Goal: Task Accomplishment & Management: Manage account settings

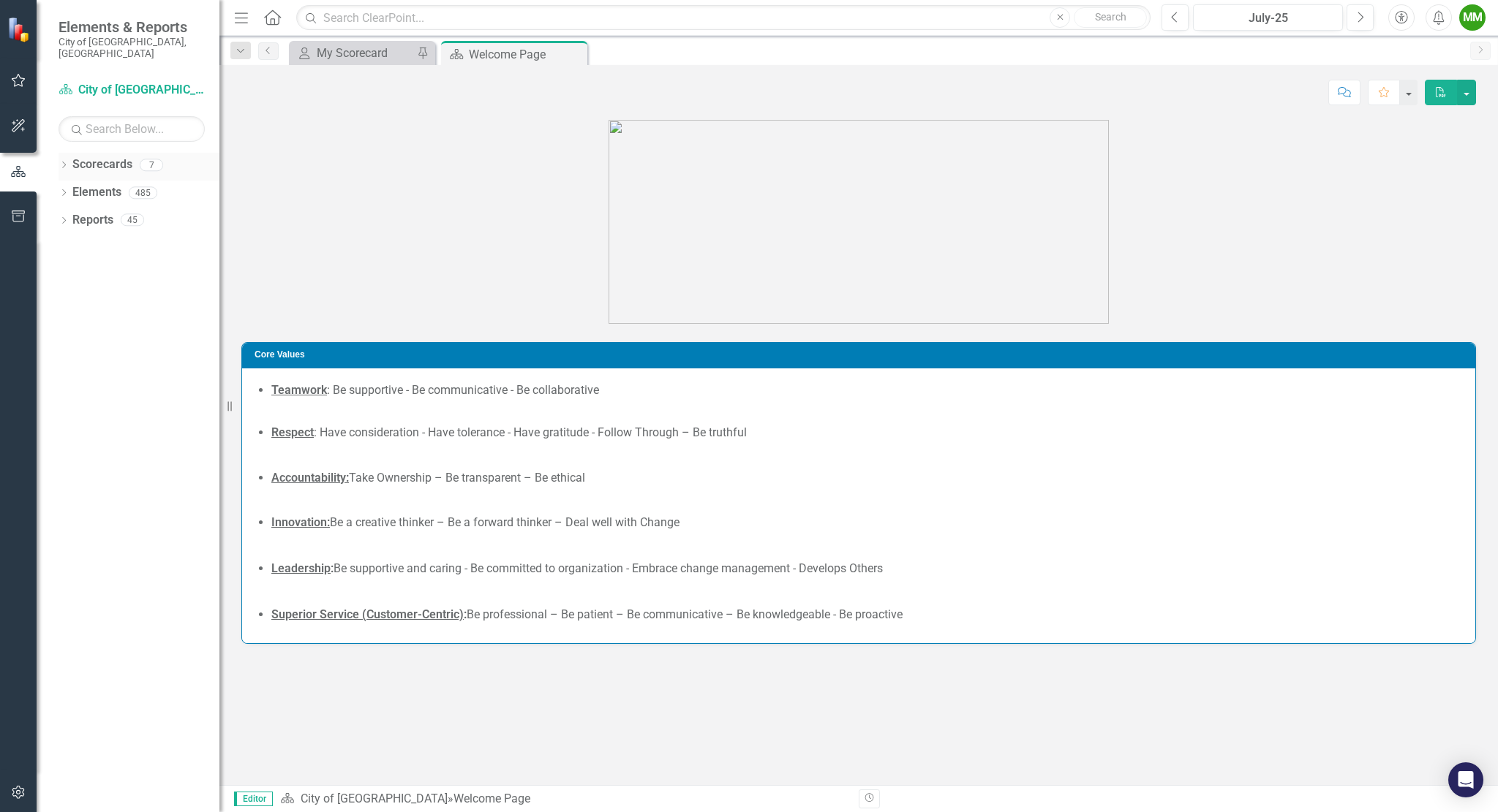
click at [67, 162] on icon "Dropdown" at bounding box center [63, 166] width 10 height 8
click at [70, 188] on icon "Dropdown" at bounding box center [71, 193] width 11 height 9
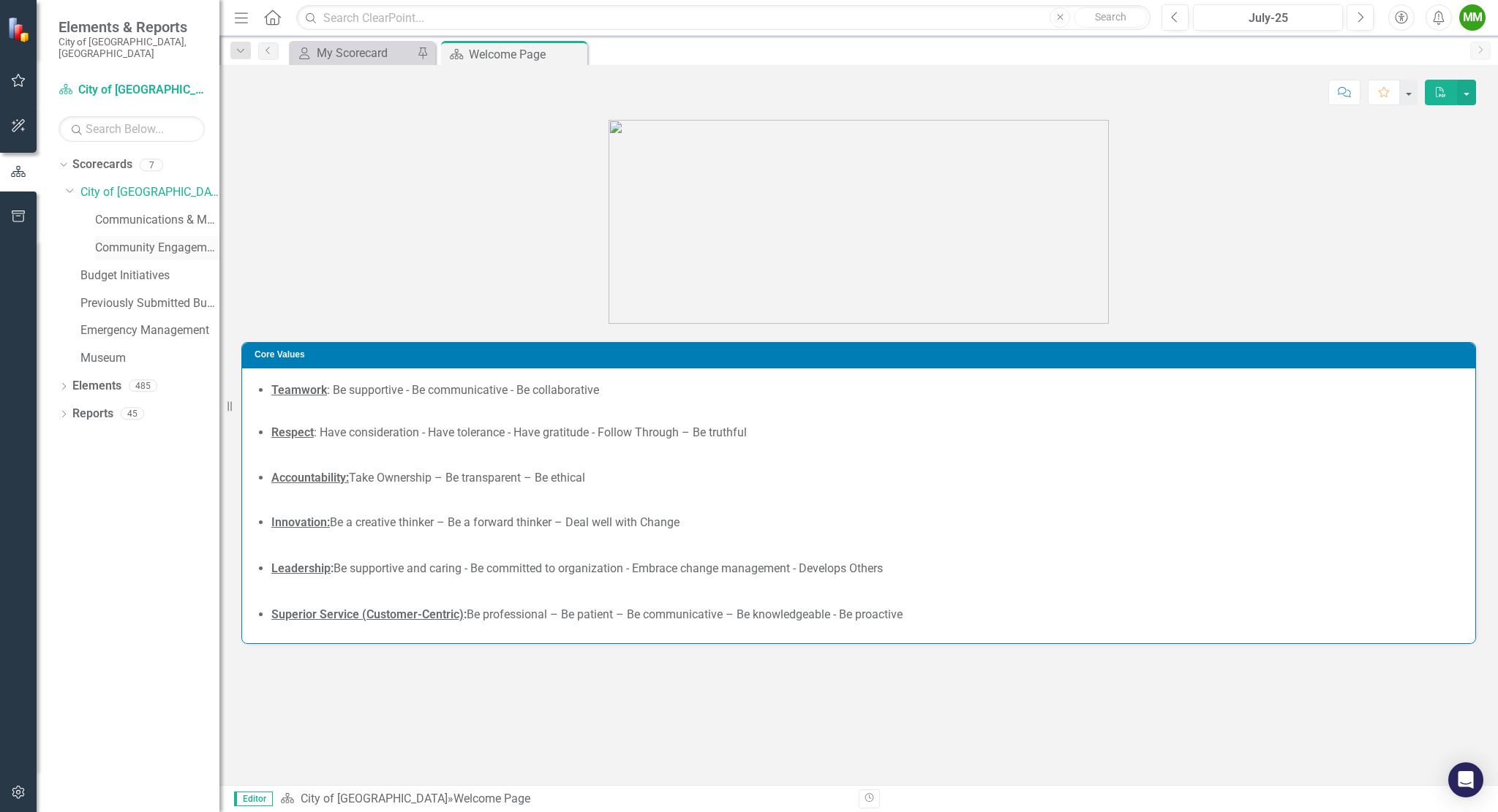
click at [103, 240] on link "Community Engagement & Emergency Preparedness" at bounding box center [157, 248] width 124 height 17
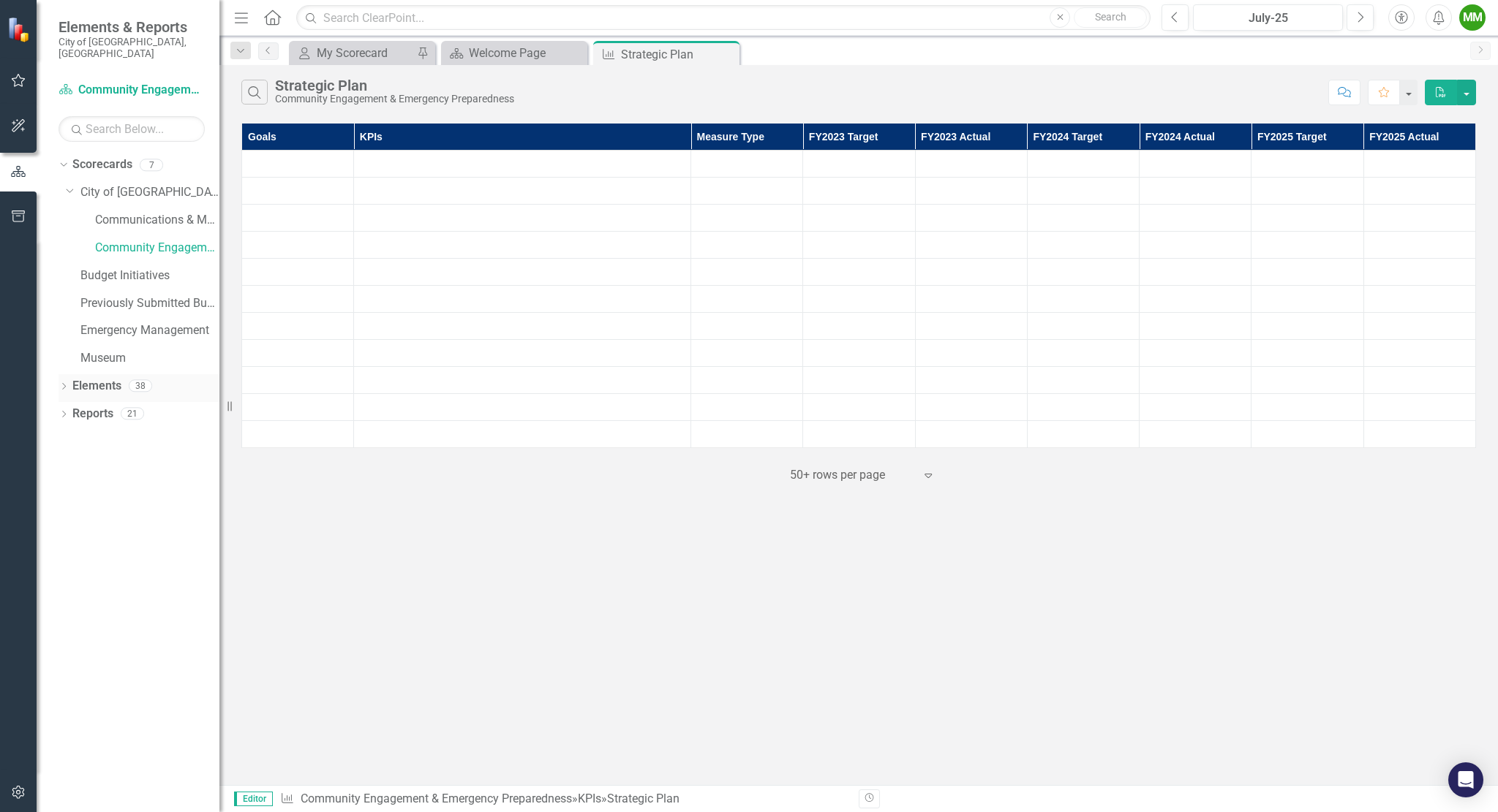
click at [60, 384] on icon "Dropdown" at bounding box center [63, 388] width 10 height 8
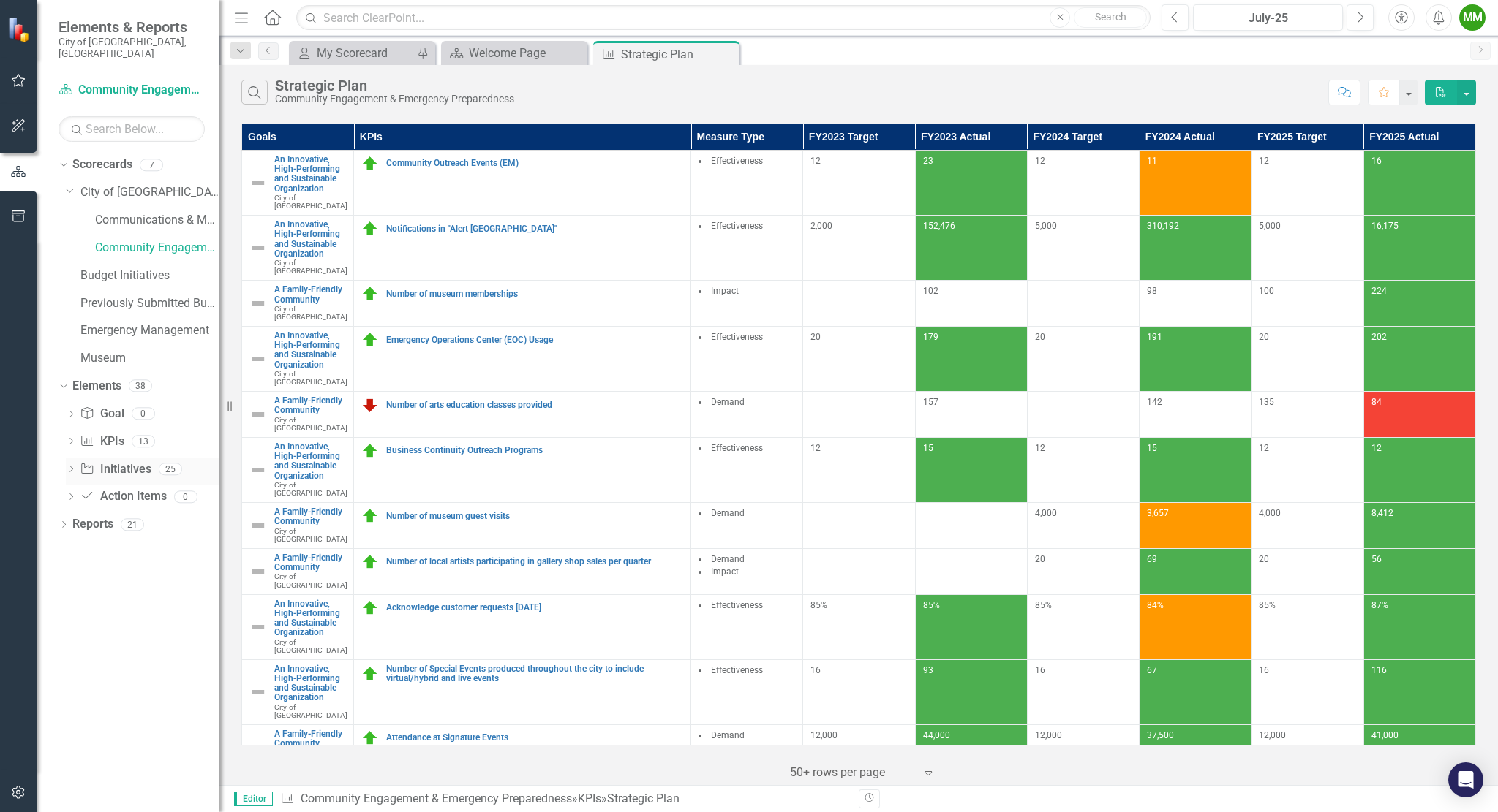
click at [71, 466] on icon at bounding box center [71, 469] width 4 height 6
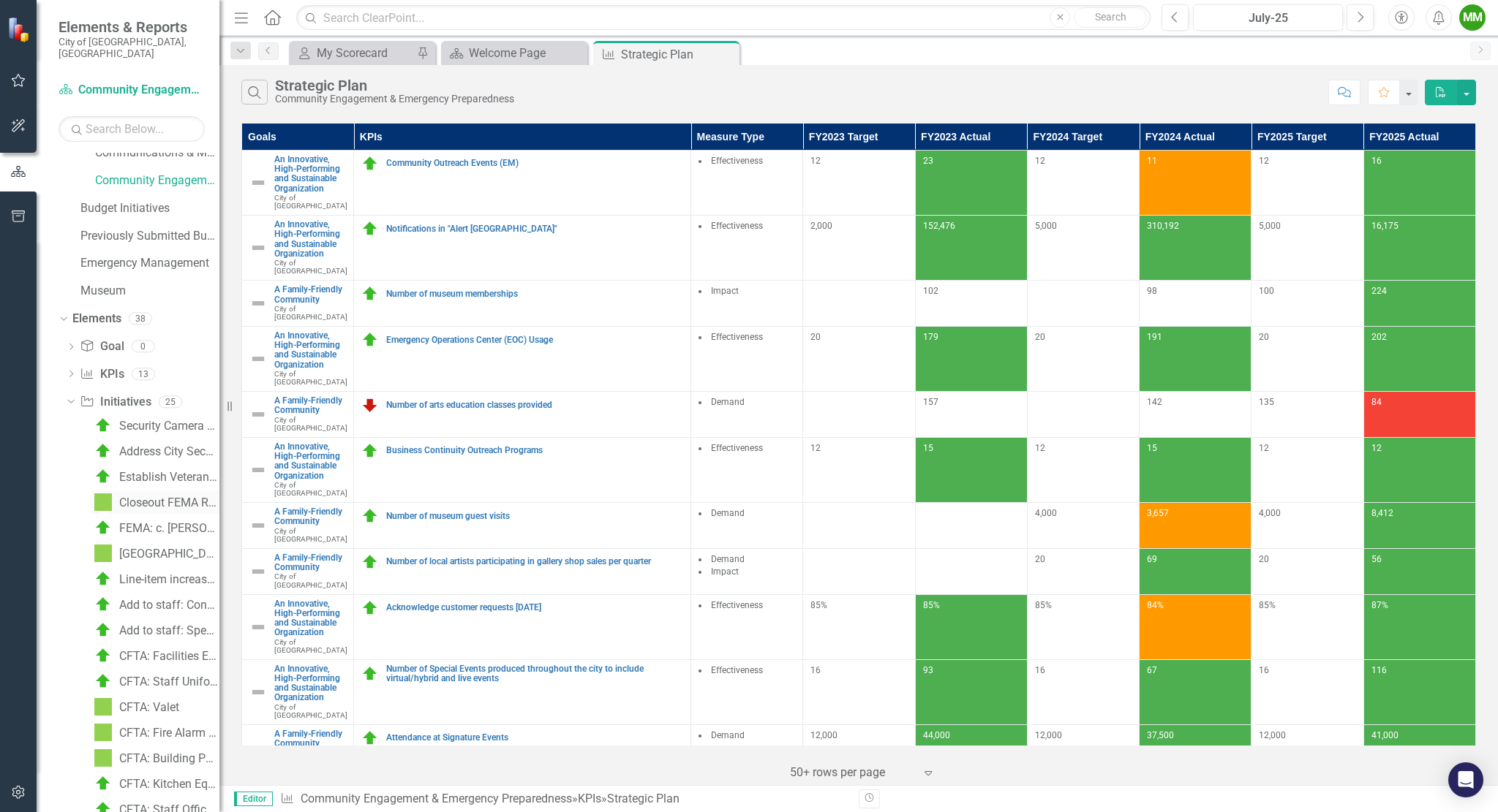
scroll to position [84, 0]
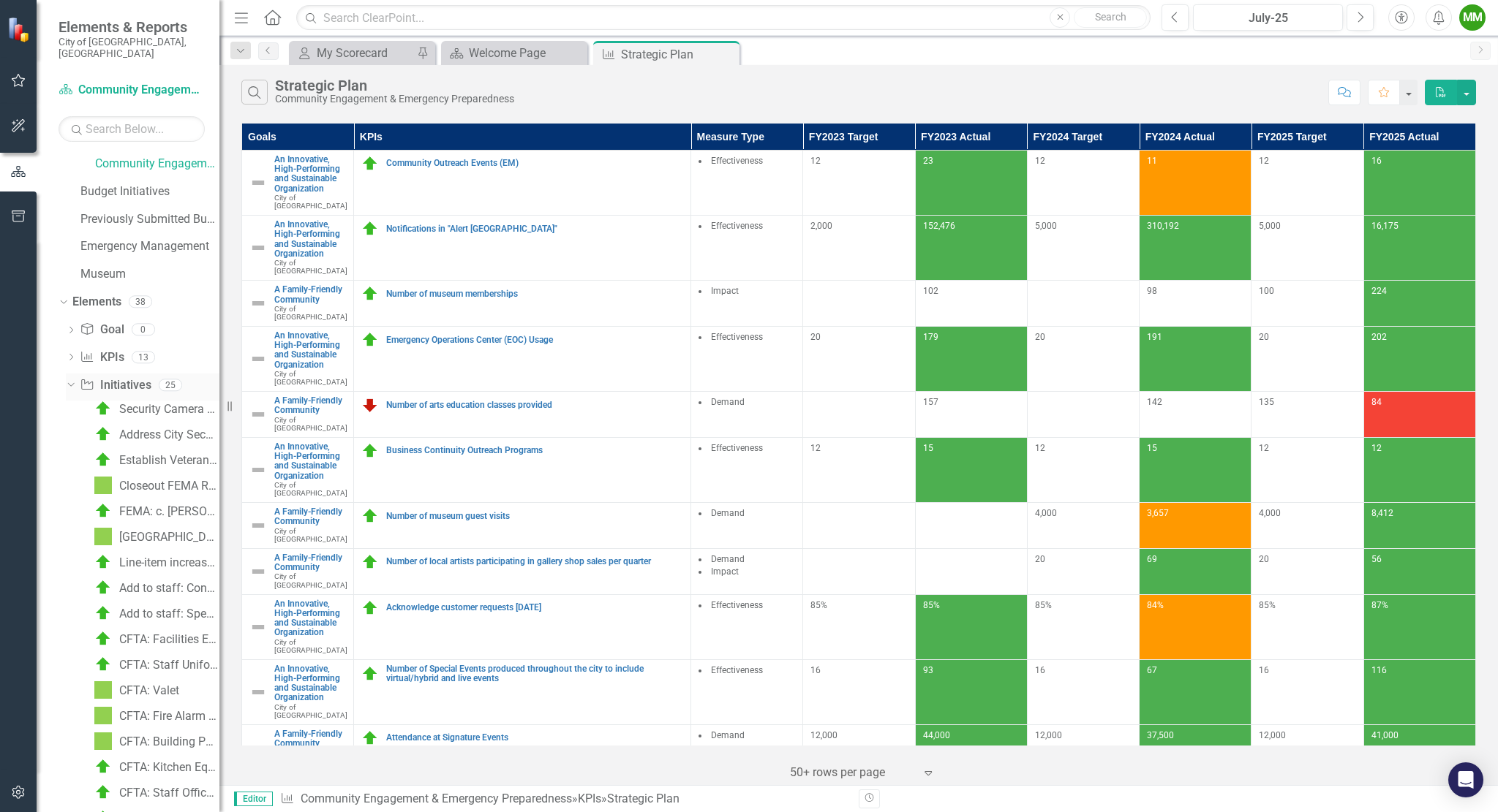
click at [121, 377] on link "Initiative Initiatives" at bounding box center [115, 385] width 71 height 17
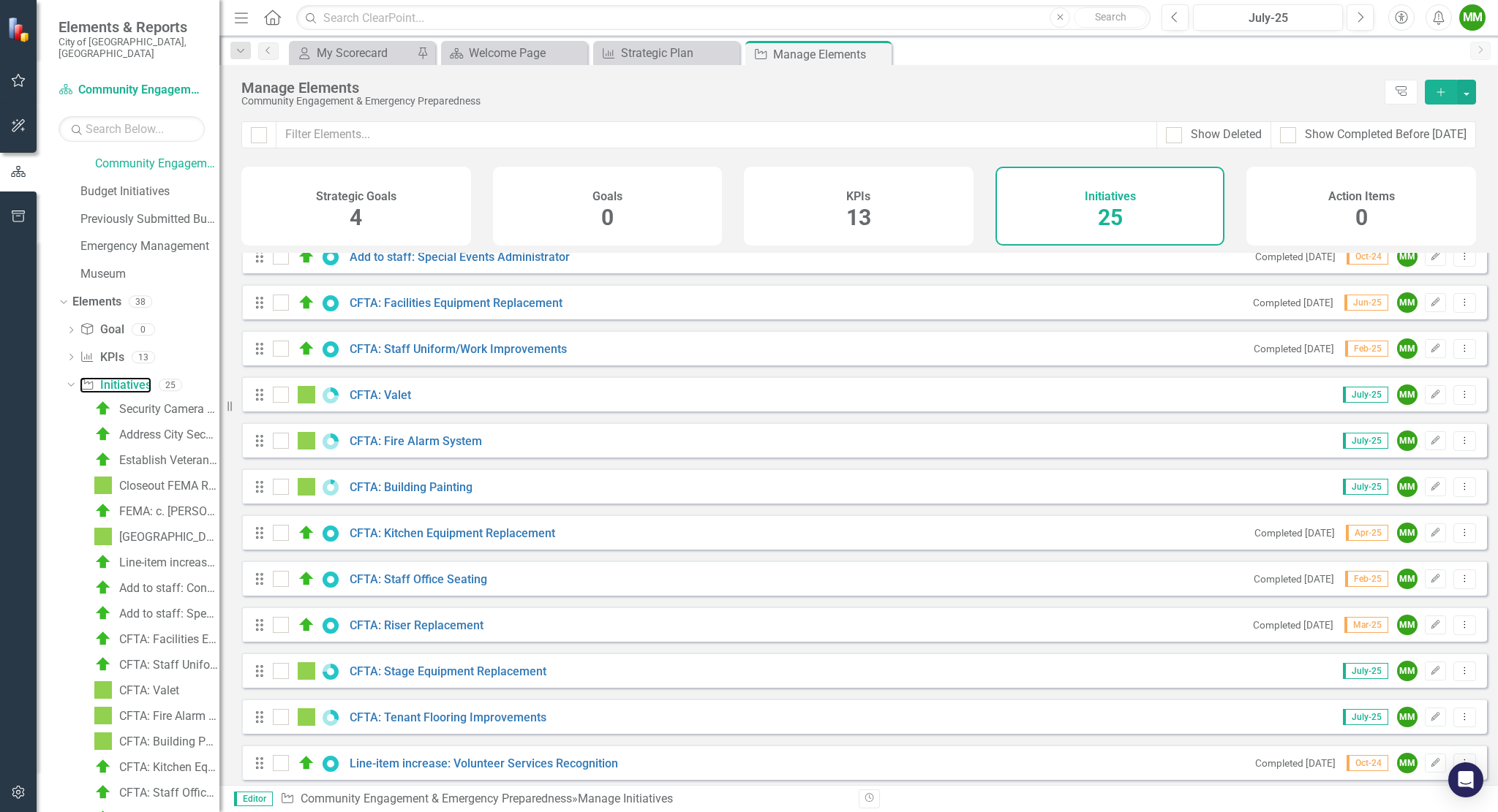
scroll to position [391, 0]
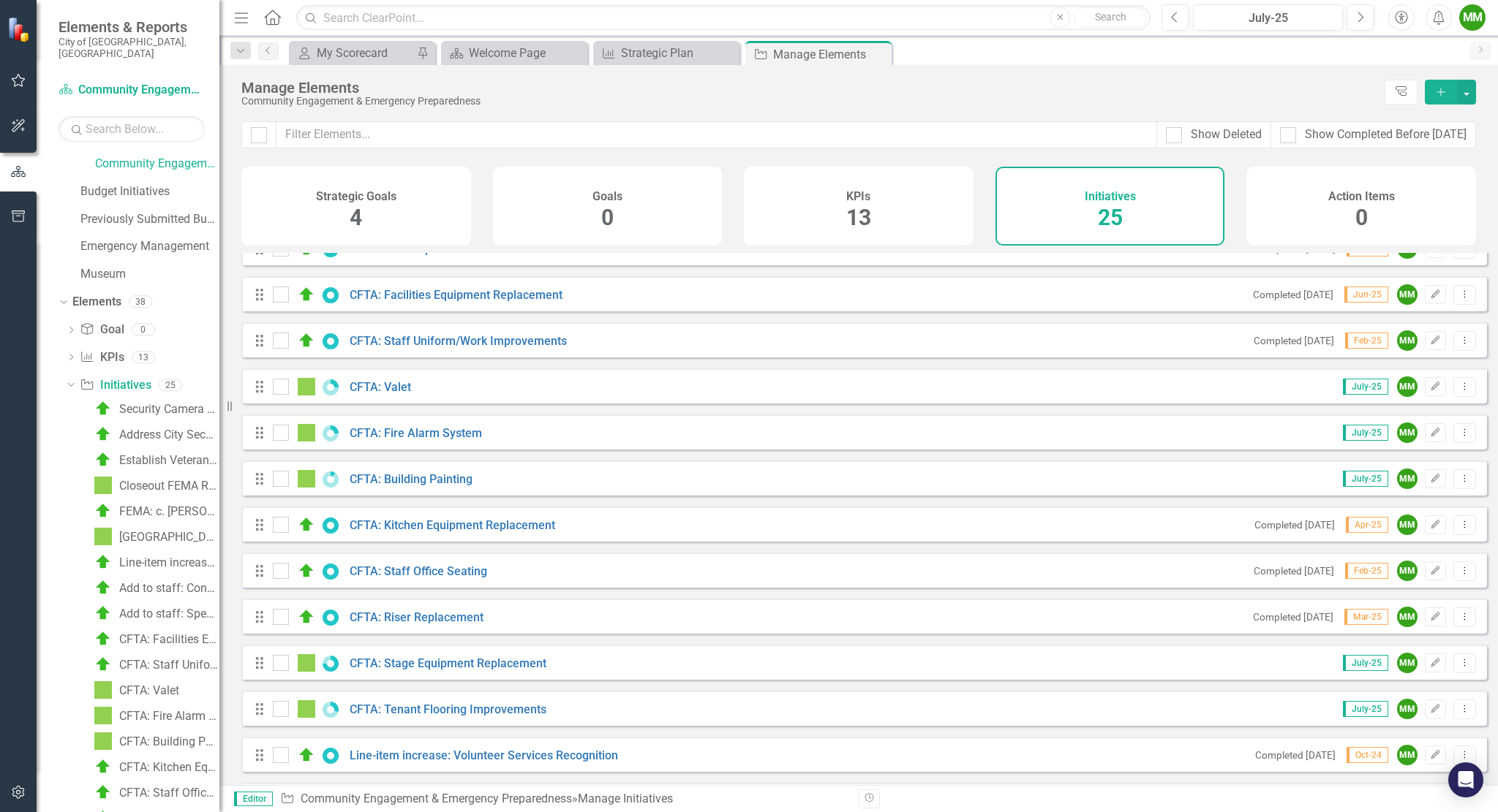
click at [416, 396] on div "Drag CFTA: Valet" at bounding box center [338, 387] width 169 height 18
click at [397, 394] on link "CFTA: Valet" at bounding box center [380, 388] width 62 height 14
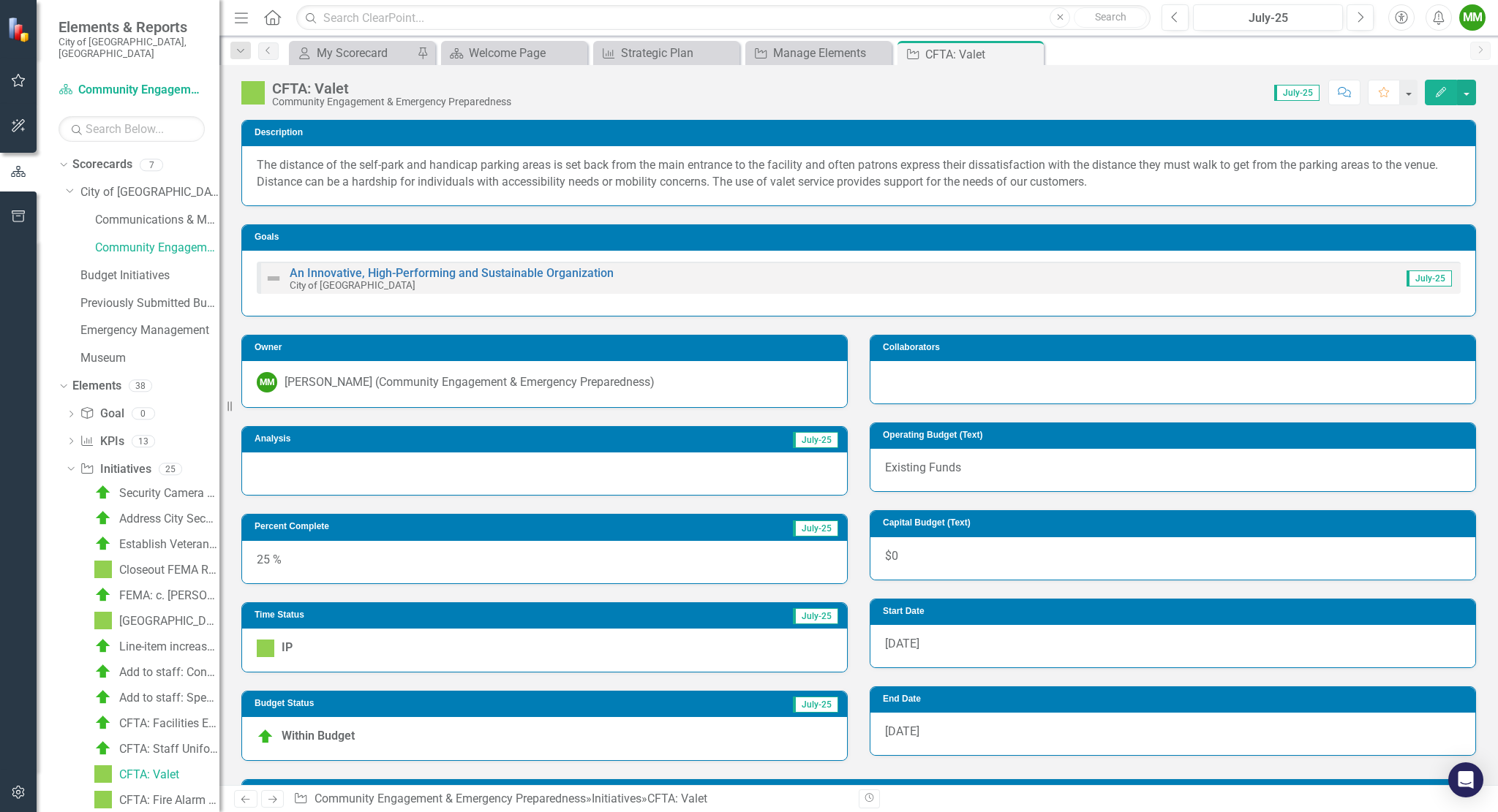
click at [685, 570] on div "25 %" at bounding box center [545, 562] width 605 height 43
click at [295, 559] on div "25 %" at bounding box center [545, 562] width 605 height 43
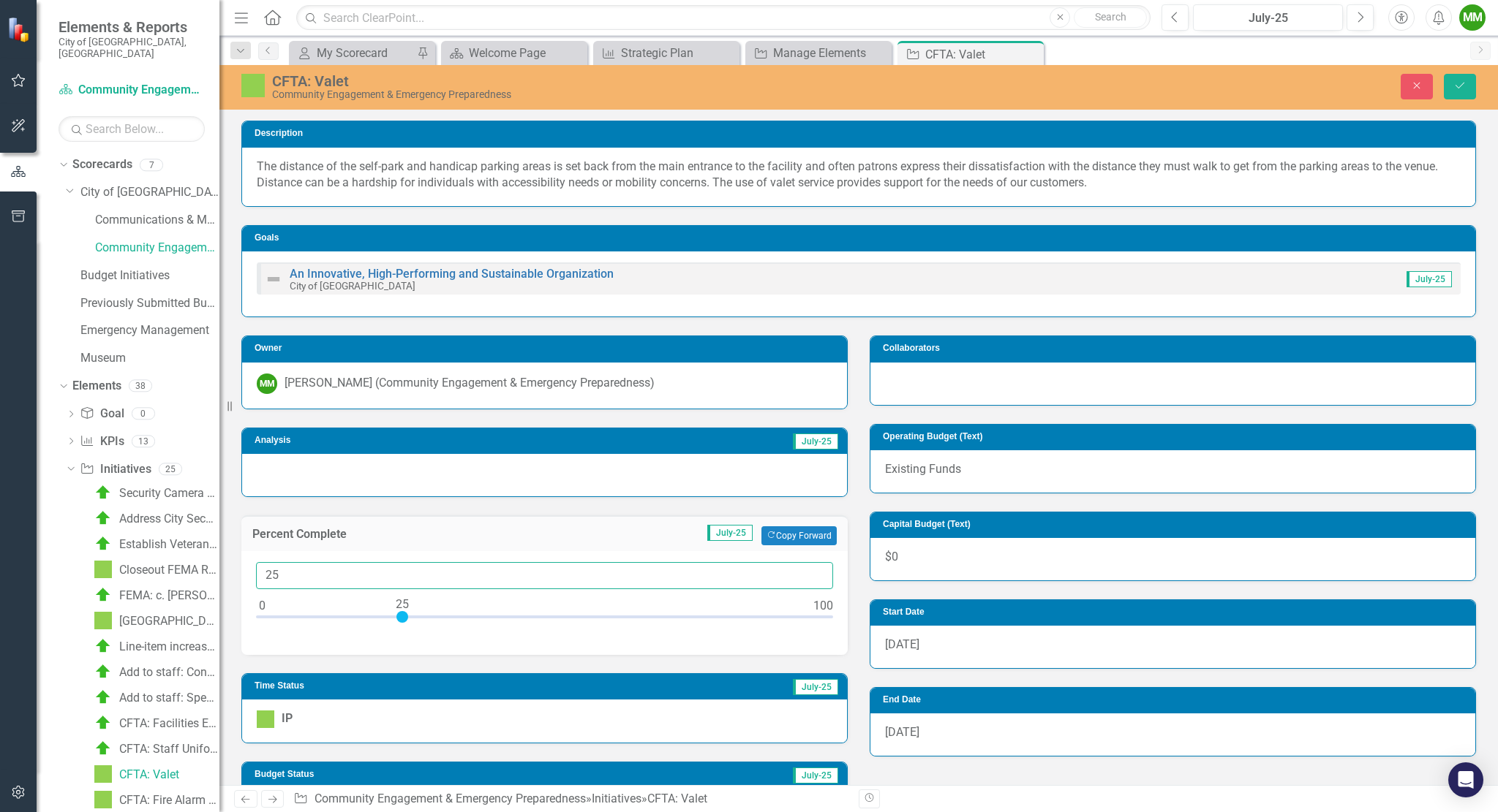
drag, startPoint x: 277, startPoint y: 578, endPoint x: 237, endPoint y: 565, distance: 42.1
click at [237, 565] on div "Percent Complete July-25 Copy Forward Copy Forward 25" at bounding box center [544, 576] width 629 height 158
type input "50"
click at [413, 468] on div at bounding box center [545, 475] width 605 height 43
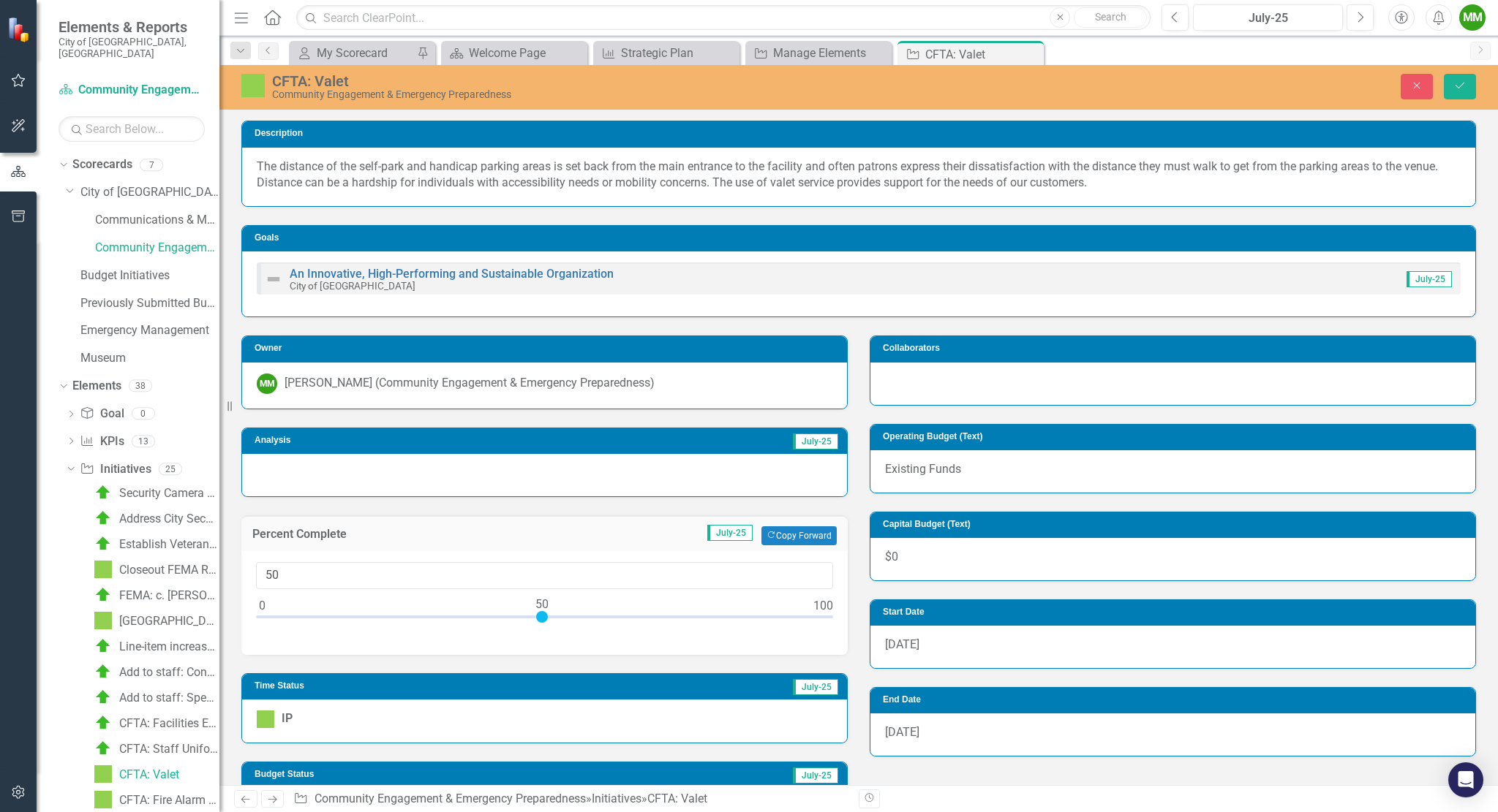
click at [413, 468] on div at bounding box center [545, 475] width 605 height 43
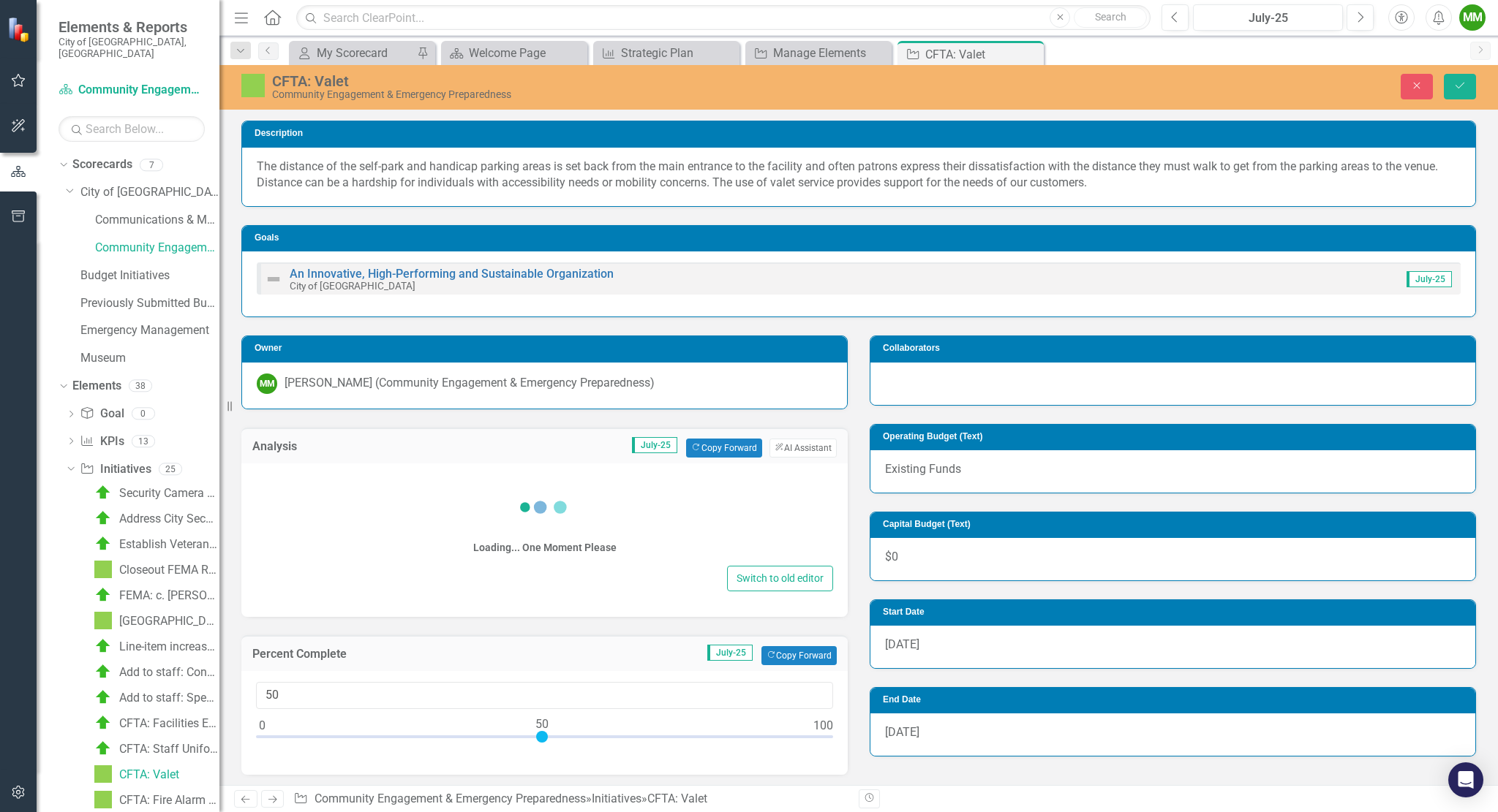
click at [413, 468] on div "Loading... One Moment Please Switch to old editor" at bounding box center [545, 540] width 606 height 153
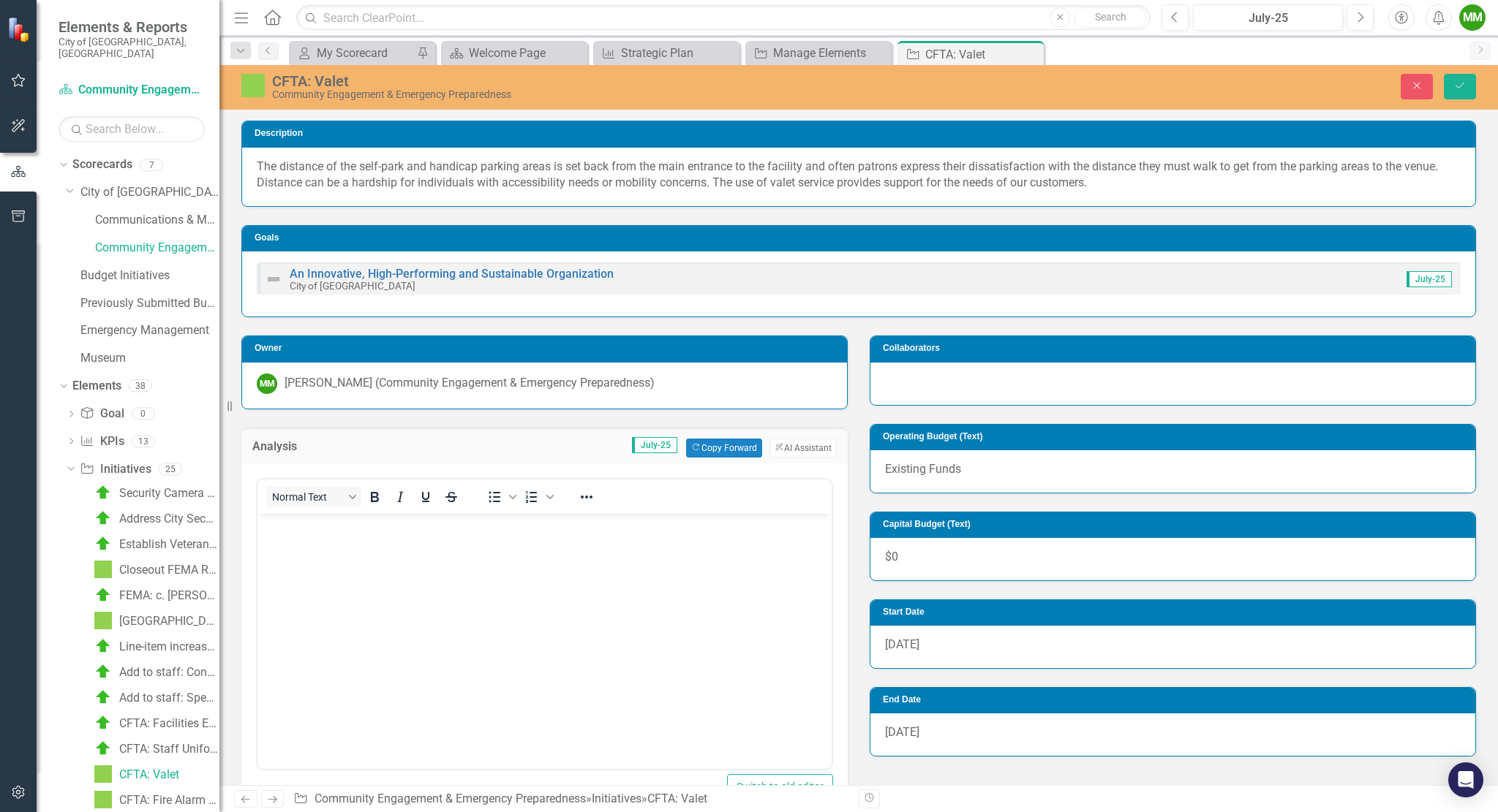
click at [376, 539] on body "Rich Text Area. Press ALT-0 for help." at bounding box center [545, 623] width 574 height 219
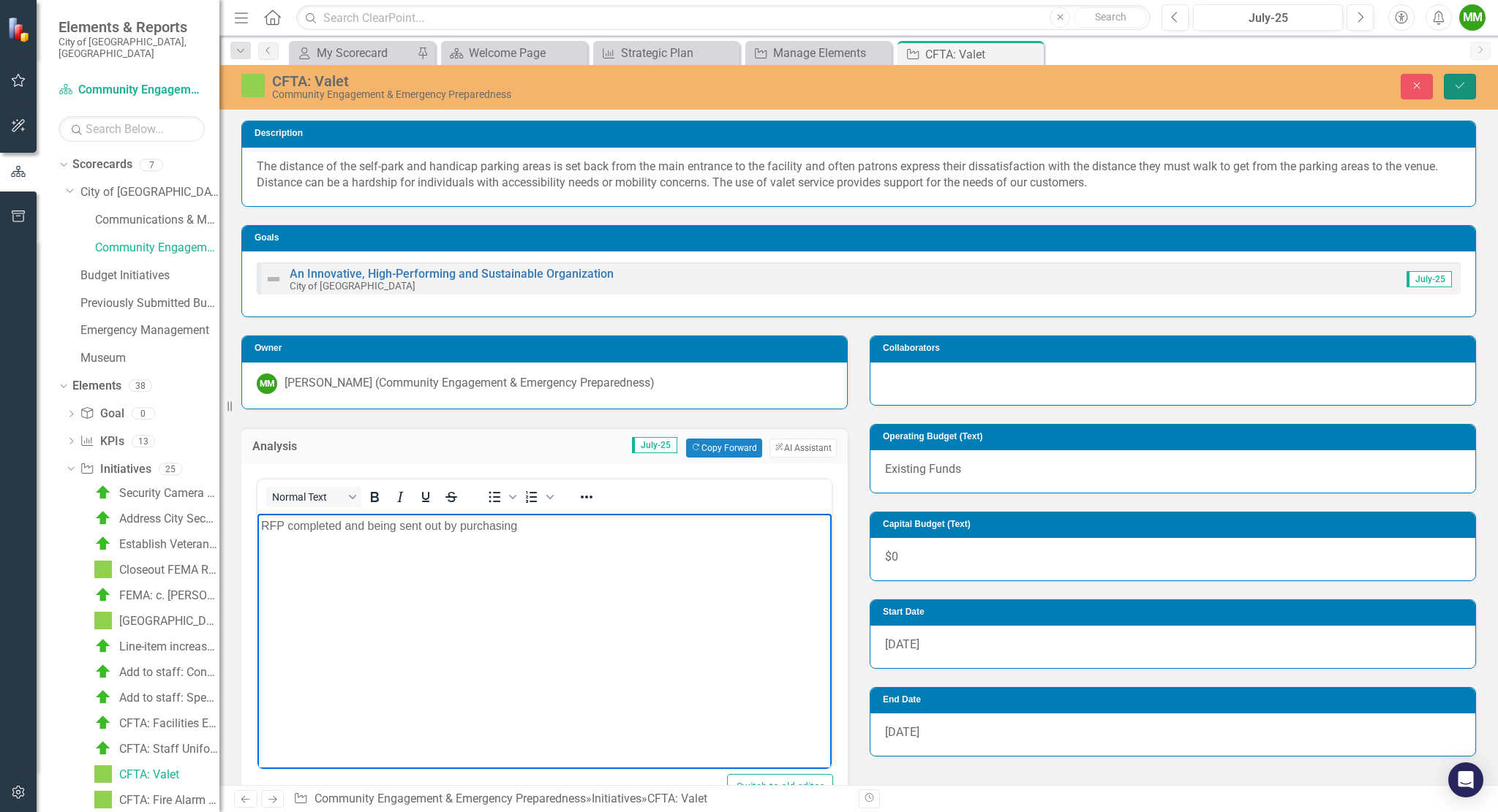
click at [1451, 90] on button "Save" at bounding box center [1460, 86] width 32 height 26
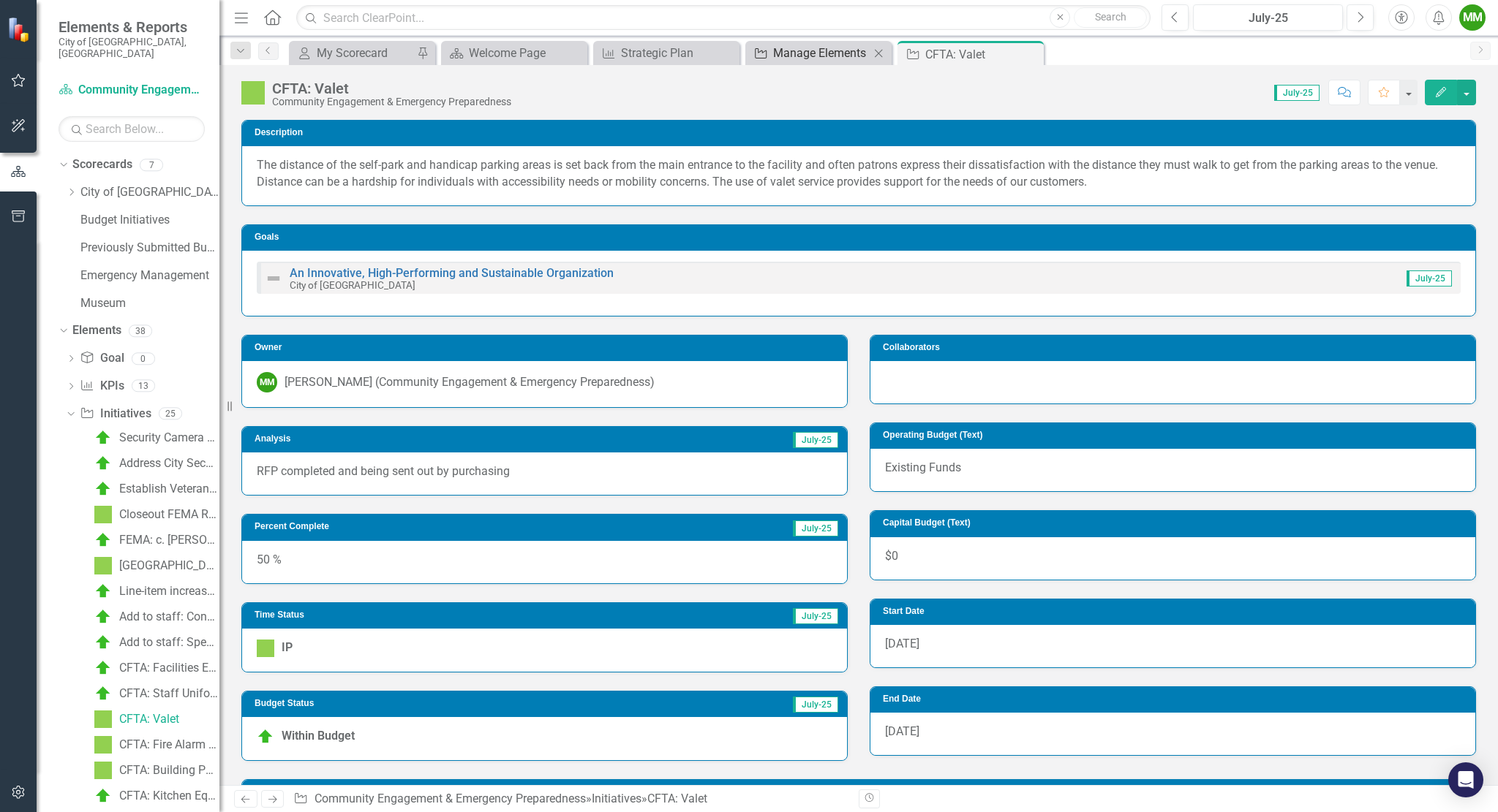
click at [805, 52] on div "Manage Elements" at bounding box center [821, 53] width 96 height 19
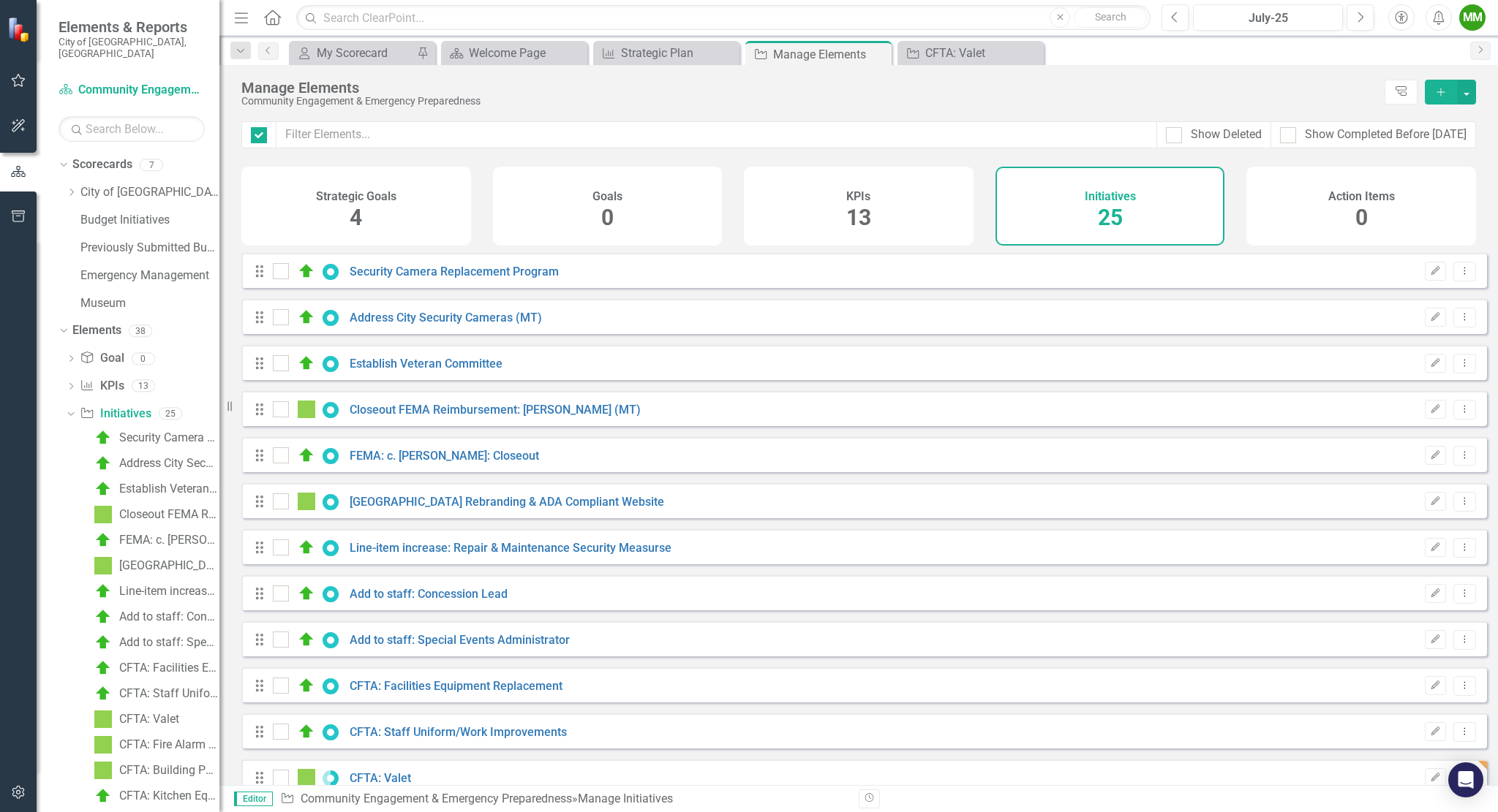
checkbox input "false"
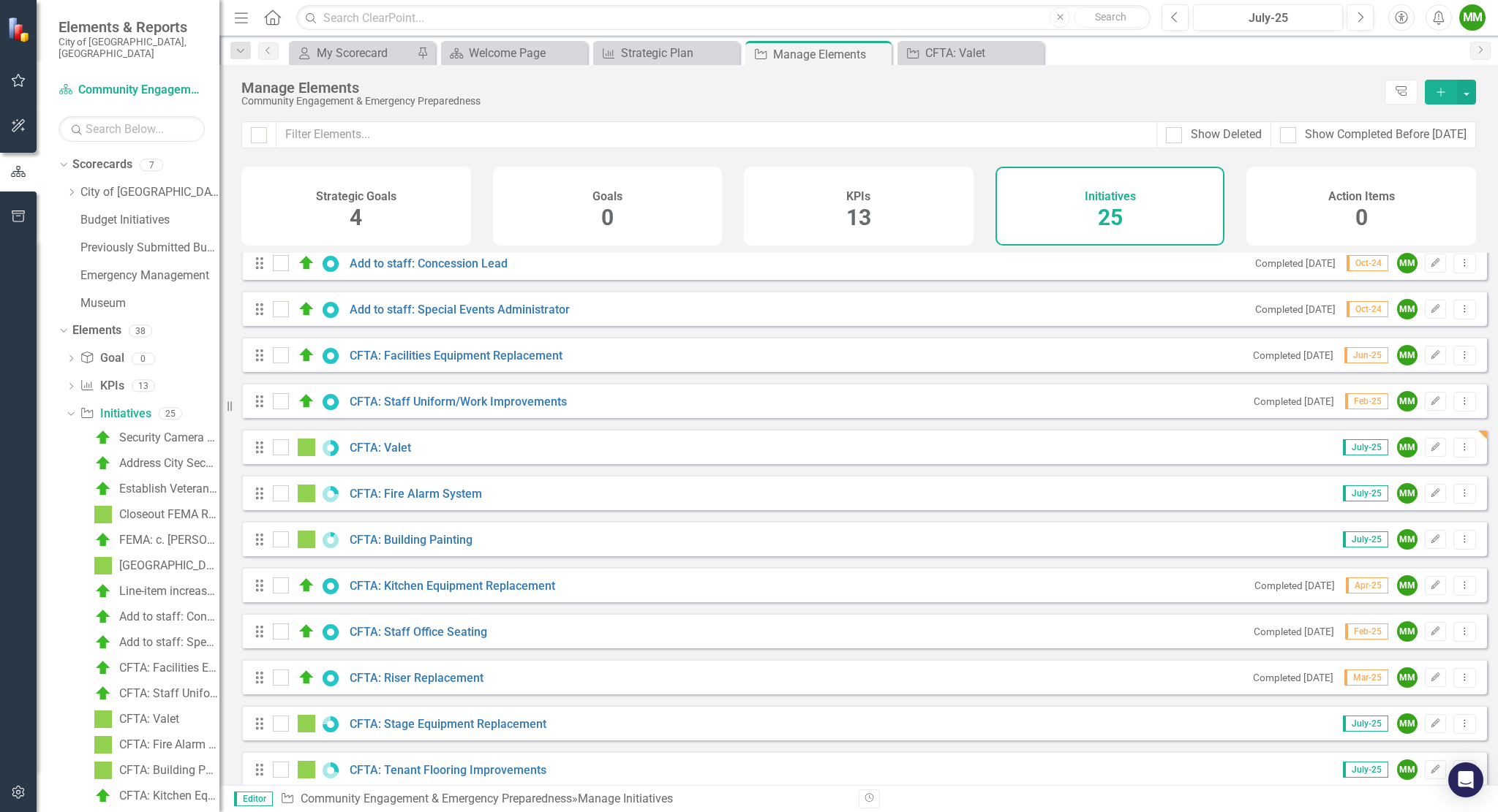
scroll to position [379, 0]
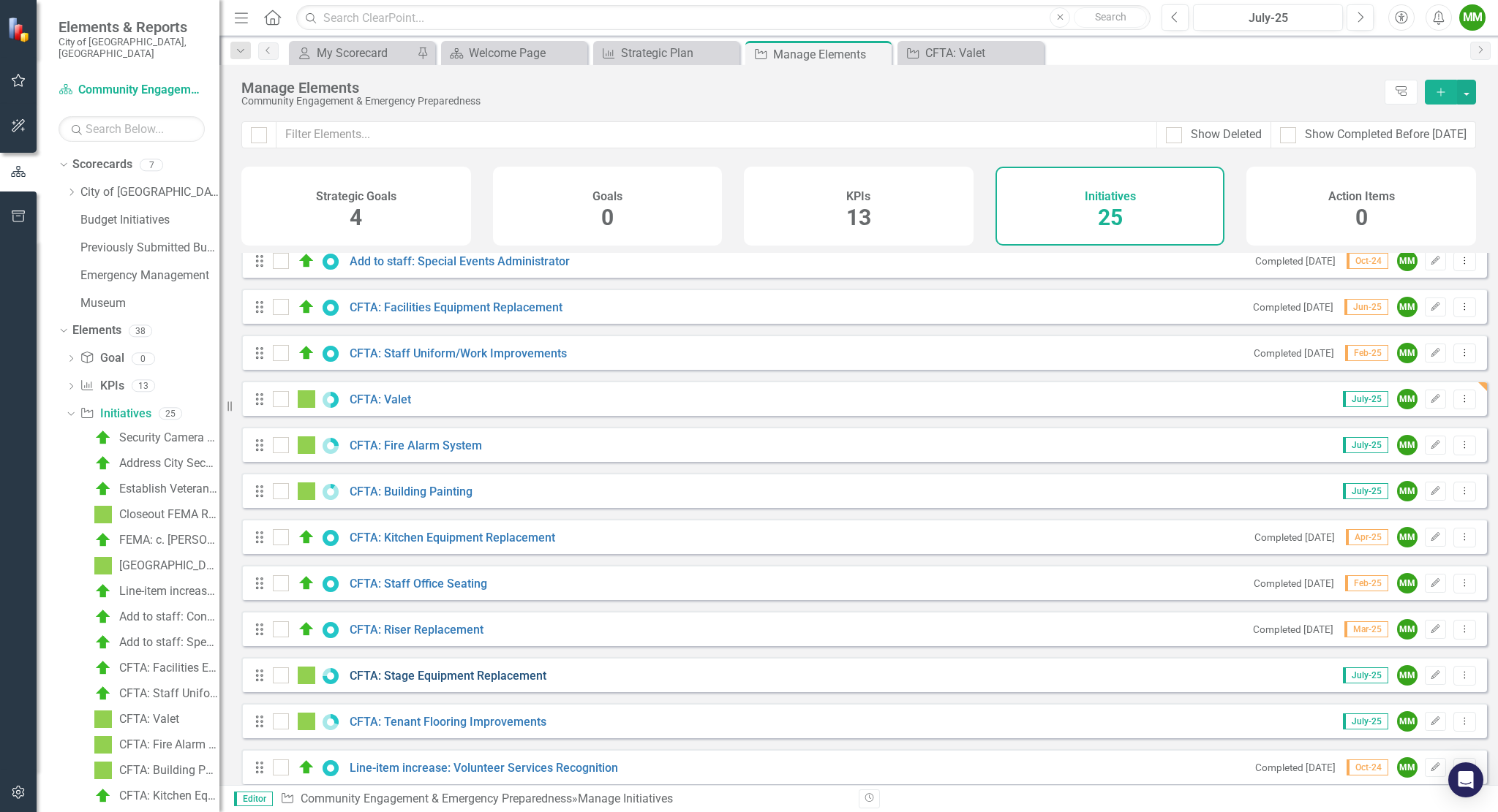
click at [456, 681] on link "CFTA: Stage Equipment Replacement" at bounding box center [448, 677] width 197 height 14
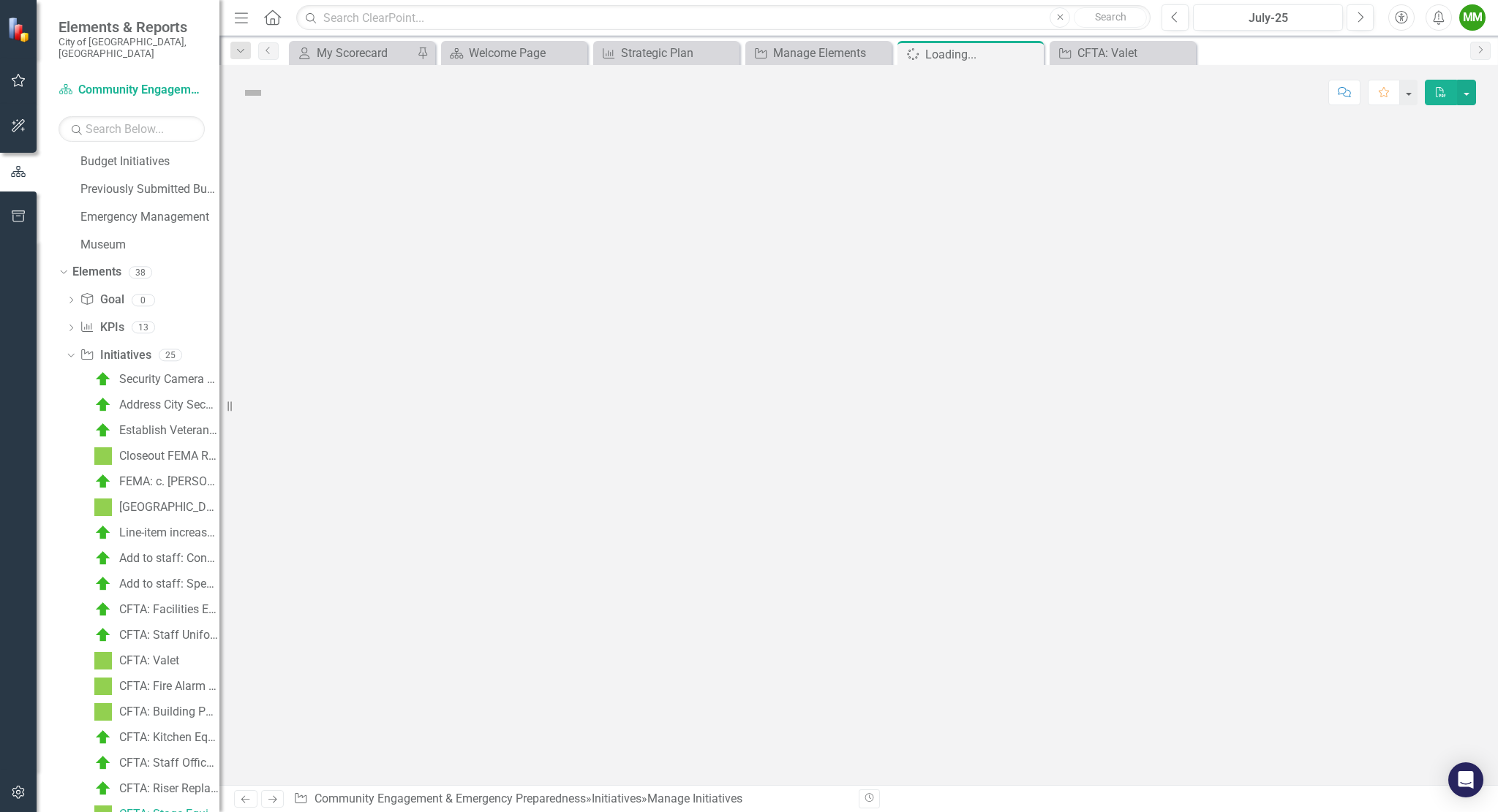
scroll to position [59, 0]
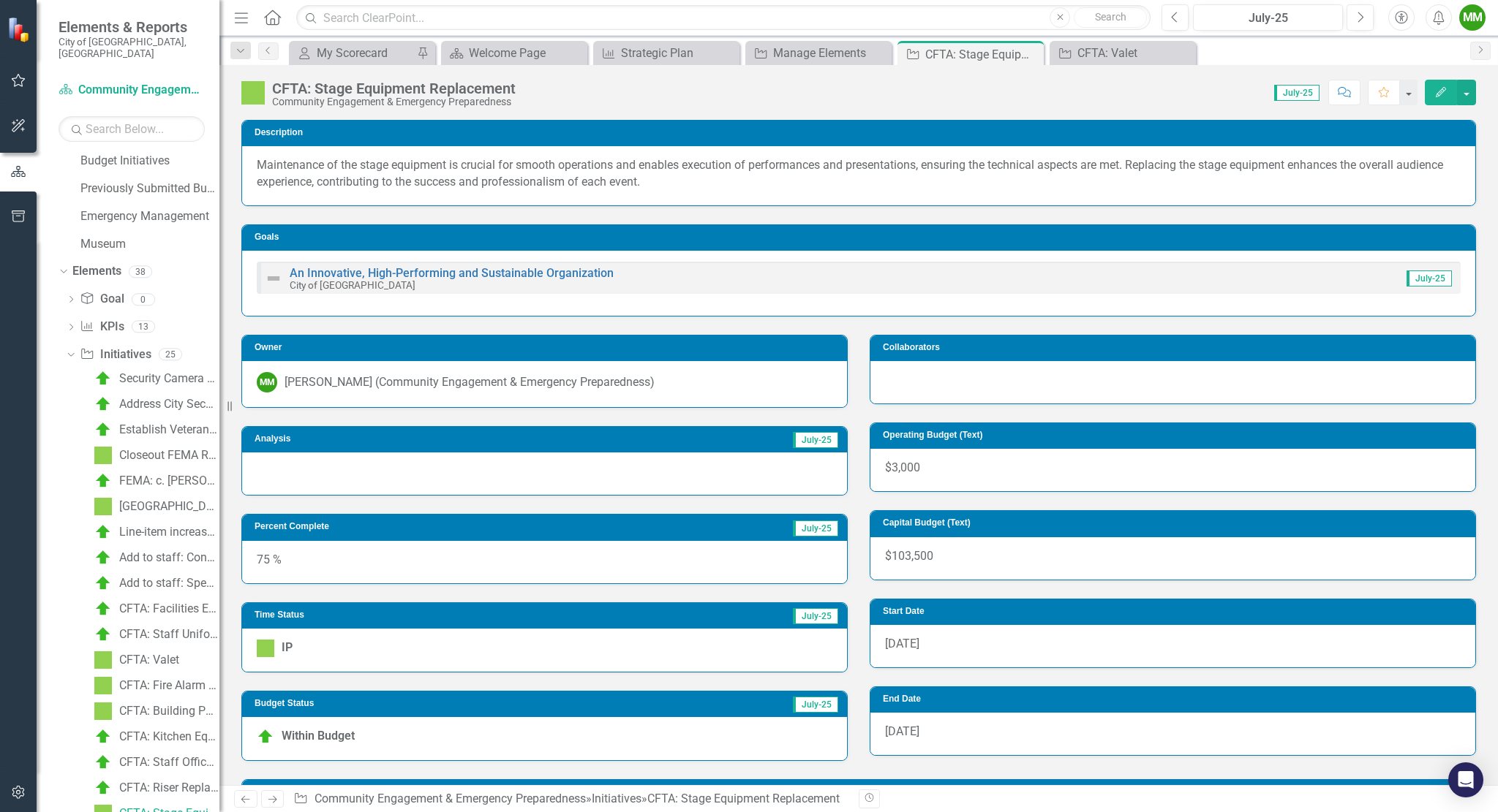
click at [301, 549] on div "75 %" at bounding box center [545, 562] width 605 height 43
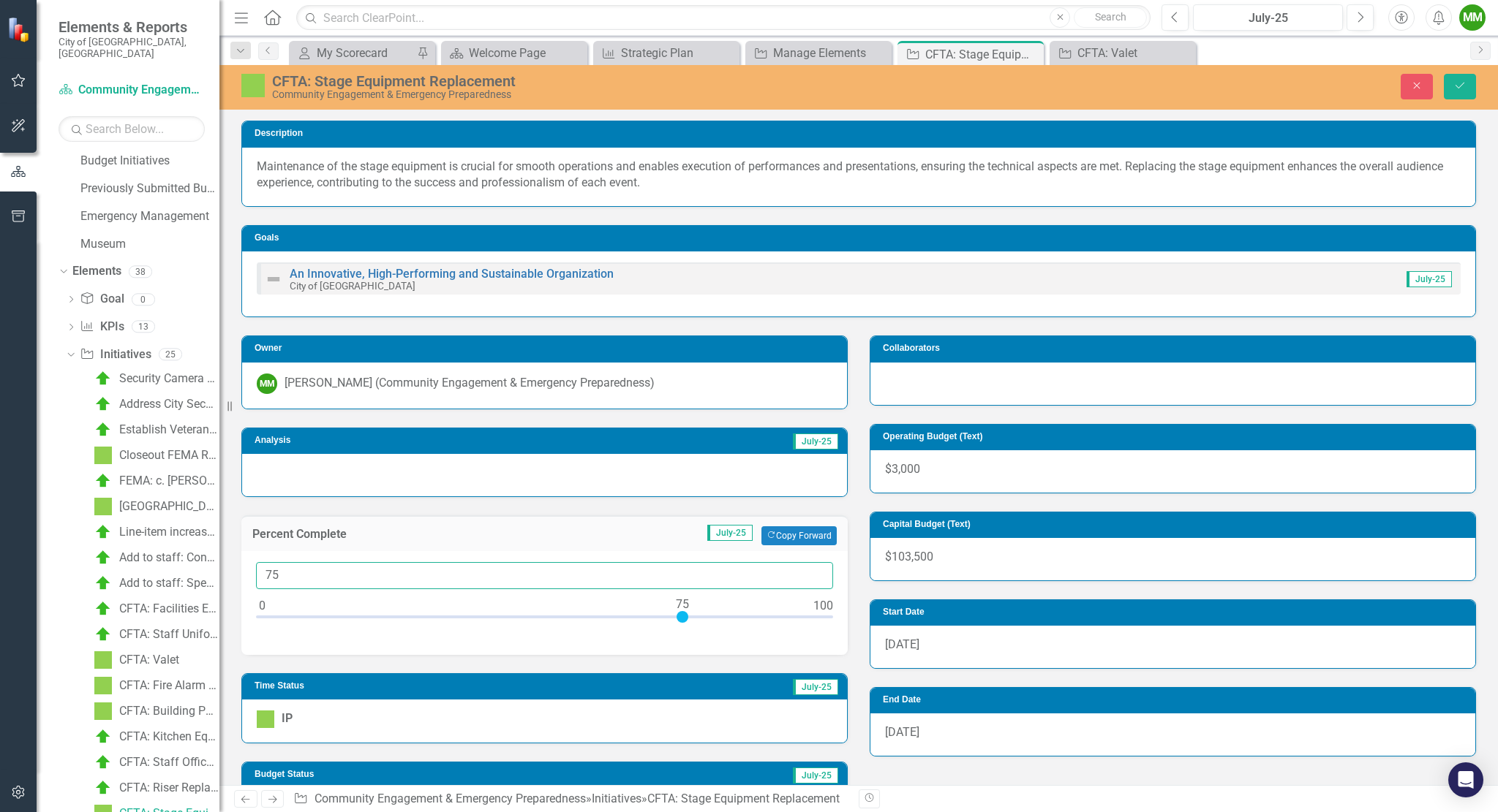
drag, startPoint x: 299, startPoint y: 571, endPoint x: 220, endPoint y: 575, distance: 79.1
click at [220, 575] on div "Elements & Reports City of [GEOGRAPHIC_DATA], [GEOGRAPHIC_DATA] Scorecard Commu…" at bounding box center [749, 406] width 1498 height 812
type input "100"
click at [1455, 84] on icon "Save" at bounding box center [1460, 85] width 13 height 10
